Goal: Task Accomplishment & Management: Manage account settings

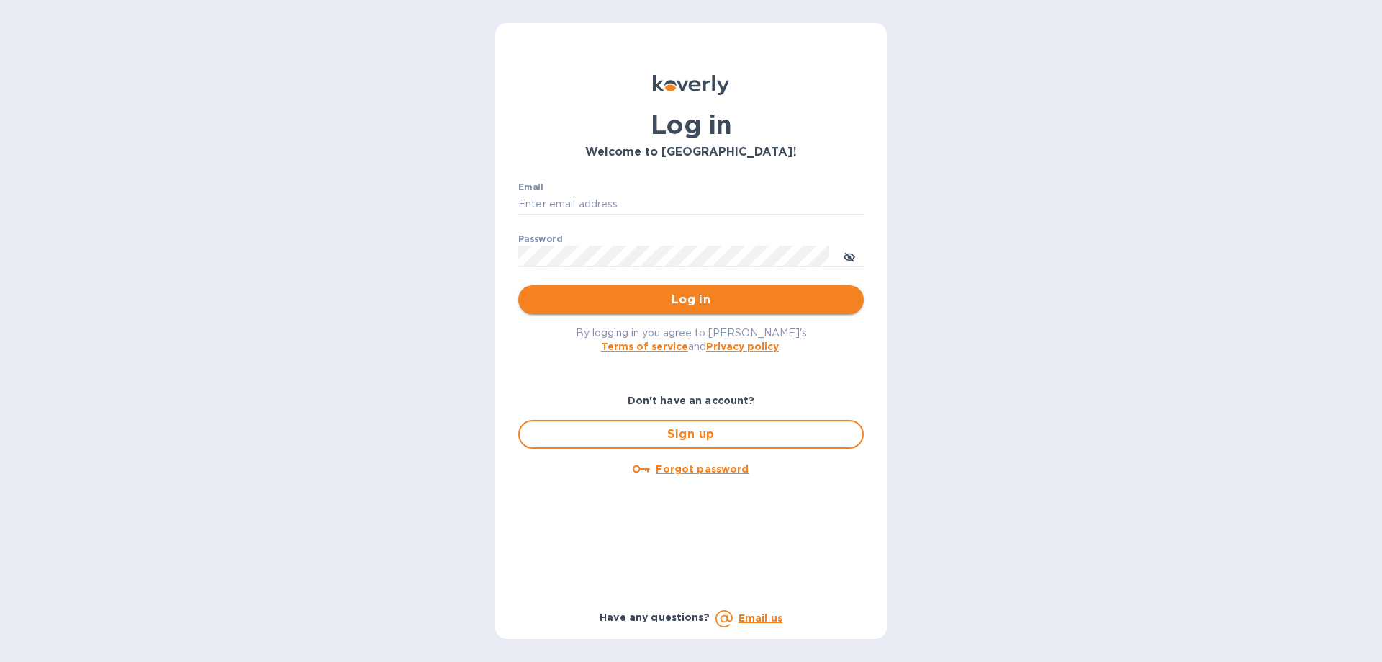
type input "[PERSON_NAME][EMAIL_ADDRESS][DOMAIN_NAME]"
click at [666, 295] on span "Log in" at bounding box center [691, 299] width 323 height 17
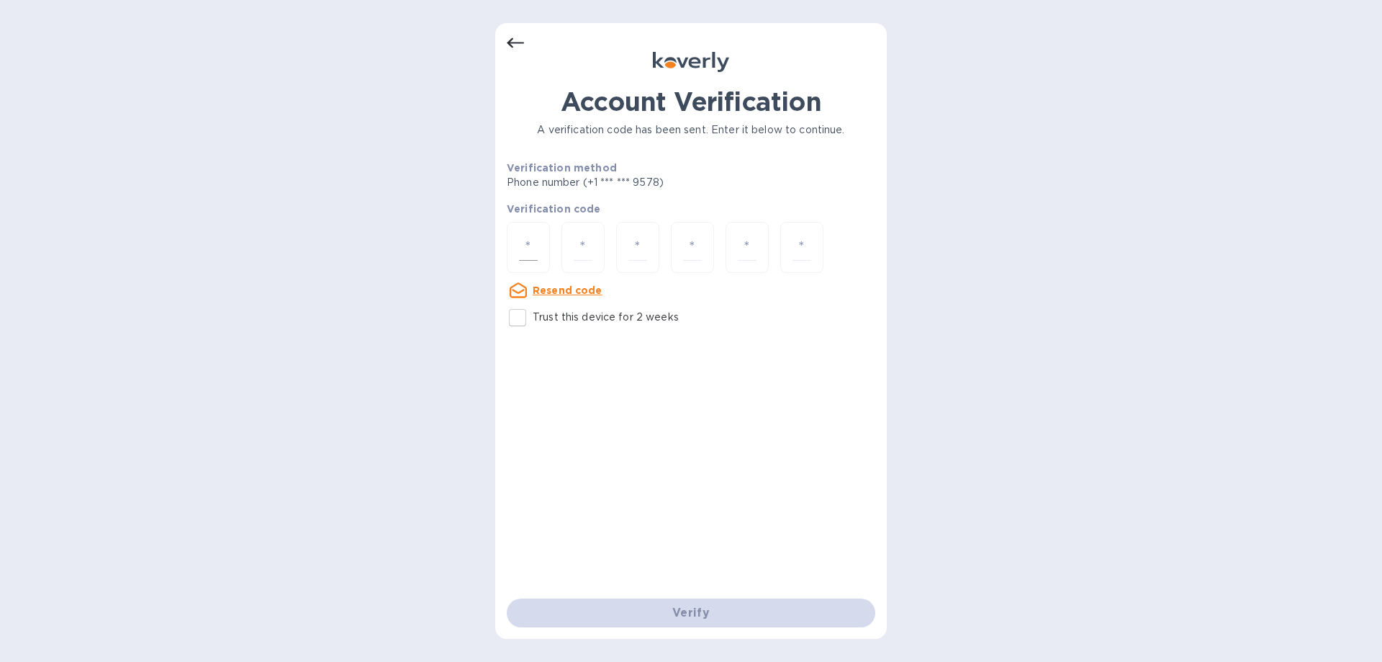
click at [526, 244] on input "number" at bounding box center [528, 247] width 19 height 27
type input "7"
type input "6"
type input "5"
type input "2"
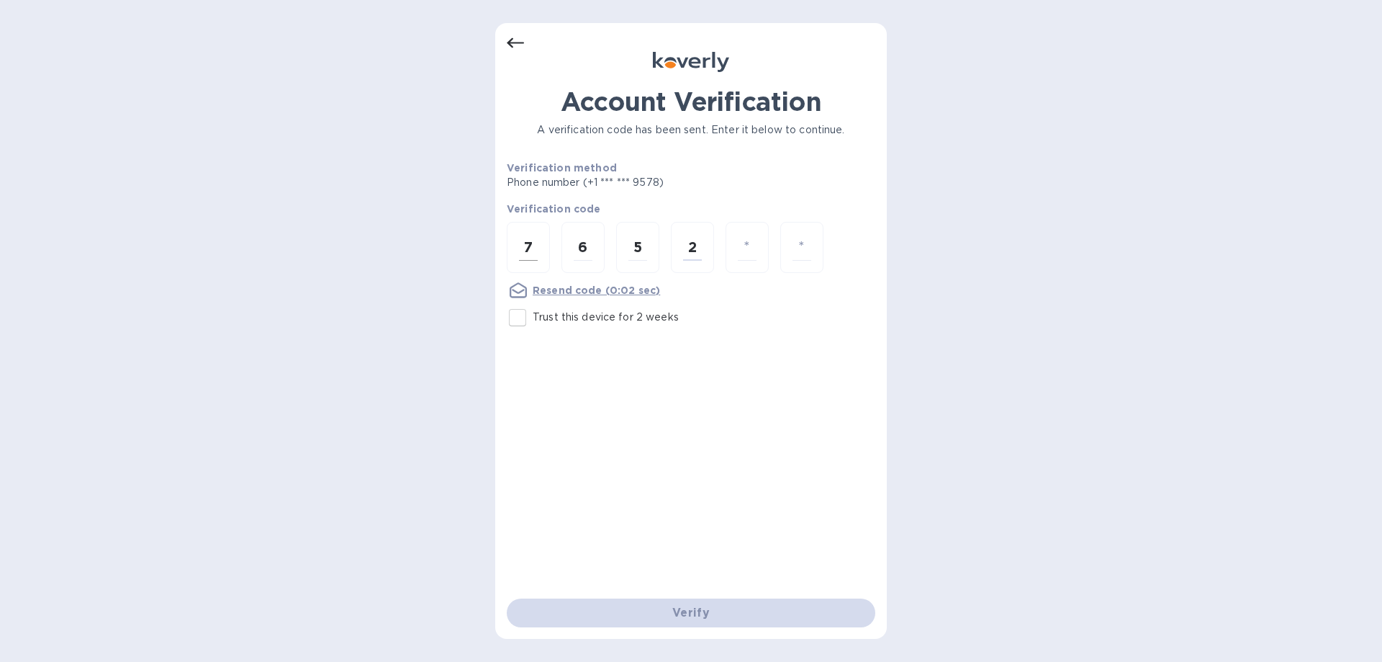
type input "2"
type input "8"
